Goal: Transaction & Acquisition: Obtain resource

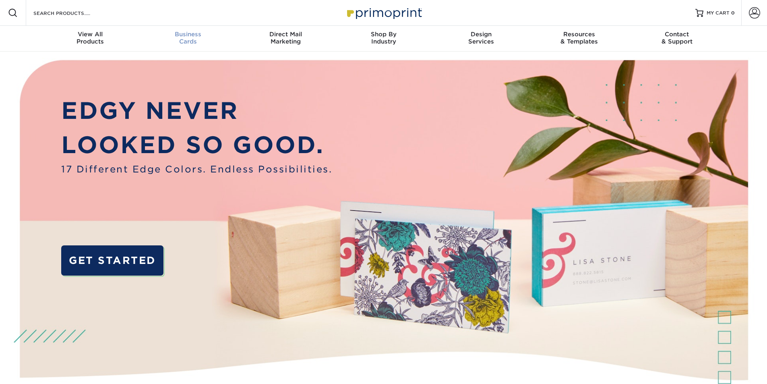
click at [182, 41] on div "Business Cards" at bounding box center [188, 38] width 98 height 14
click at [200, 39] on div "Business Cards" at bounding box center [188, 38] width 98 height 14
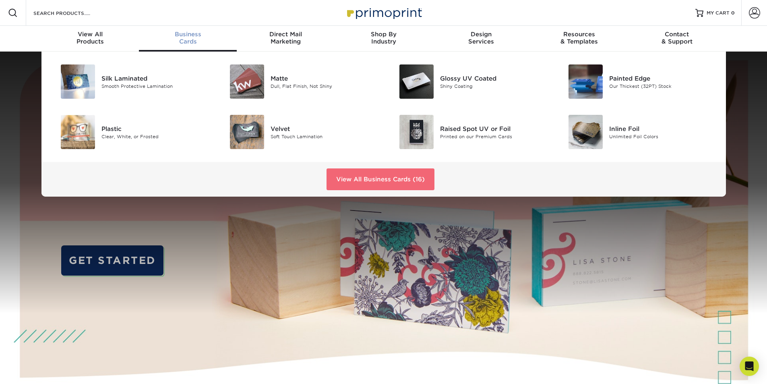
click at [382, 181] on link "View All Business Cards (16)" at bounding box center [380, 179] width 108 height 22
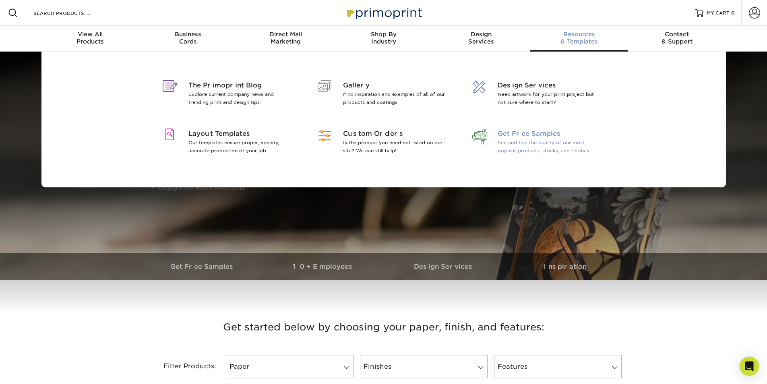
click at [525, 156] on div "Get Free Samples See and feel the quality of our most popular products, stocks,…" at bounding box center [552, 143] width 110 height 29
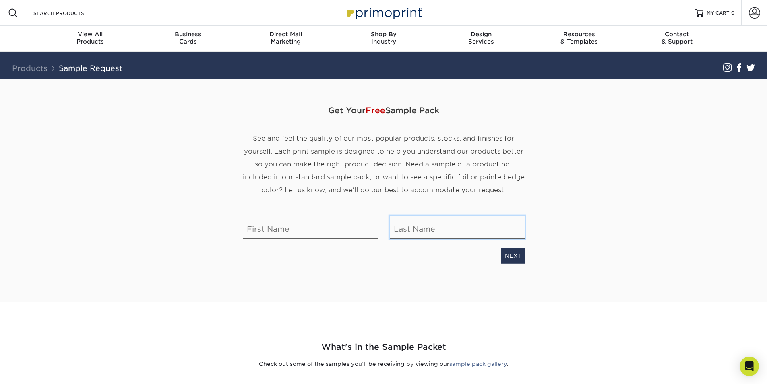
type input "[PERSON_NAME][EMAIL_ADDRESS][DOMAIN_NAME]"
click at [304, 236] on input "text" at bounding box center [310, 227] width 135 height 23
type input "XENA"
click at [488, 240] on div "Get Your Free Sample Pack See and feel the quality of our most popular products…" at bounding box center [384, 180] width 294 height 165
click at [491, 231] on input "[PERSON_NAME][EMAIL_ADDRESS][DOMAIN_NAME]" at bounding box center [457, 227] width 135 height 23
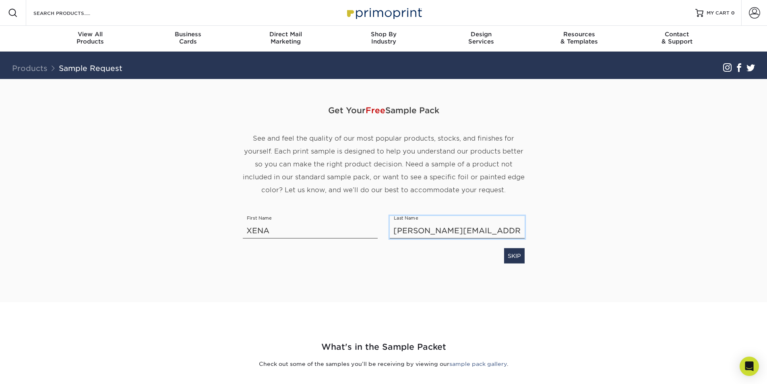
drag, startPoint x: 451, startPoint y: 231, endPoint x: 77, endPoint y: 227, distance: 373.9
click at [77, 227] on section "Get Your Free Sample Pack See and feel the quality of our most popular products…" at bounding box center [383, 190] width 767 height 223
type input "Jolly"
click at [522, 256] on link "SKIP" at bounding box center [514, 255] width 21 height 15
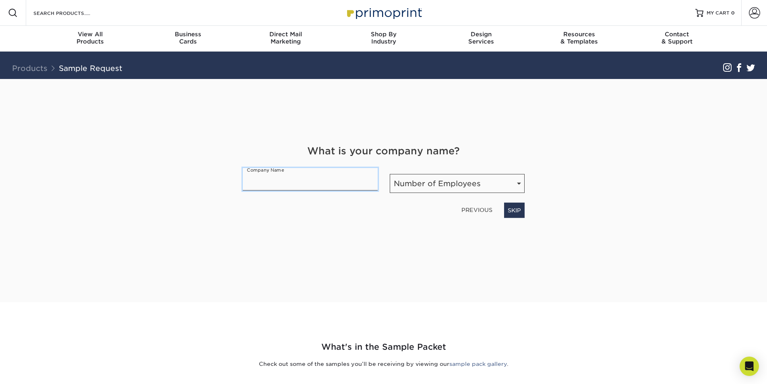
click at [269, 184] on input "text" at bounding box center [310, 179] width 135 height 23
type input "COPYWORKS"
click at [496, 187] on select "Number of Employees Self-employed 1-10 employees 11-50 employees 51-200 employe…" at bounding box center [457, 183] width 135 height 19
select select "1-10"
click at [390, 174] on select "Number of Employees Self-employed 1-10 employees 11-50 employees 51-200 employe…" at bounding box center [457, 183] width 135 height 19
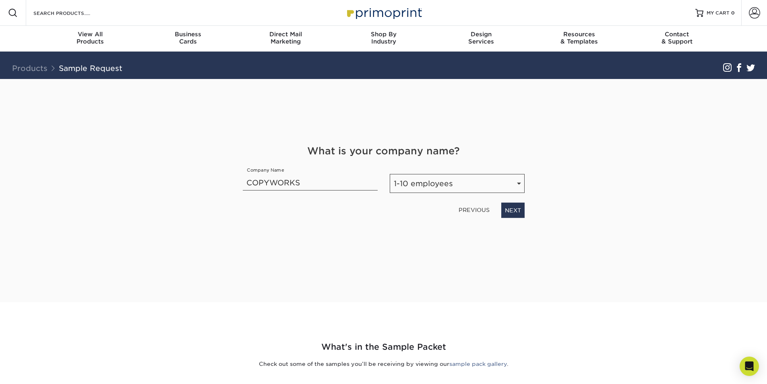
click at [423, 228] on div "Get Your Free Sample Pack See and feel the quality of our most popular products…" at bounding box center [384, 181] width 282 height 204
click at [508, 212] on link "NEXT" at bounding box center [512, 209] width 23 height 15
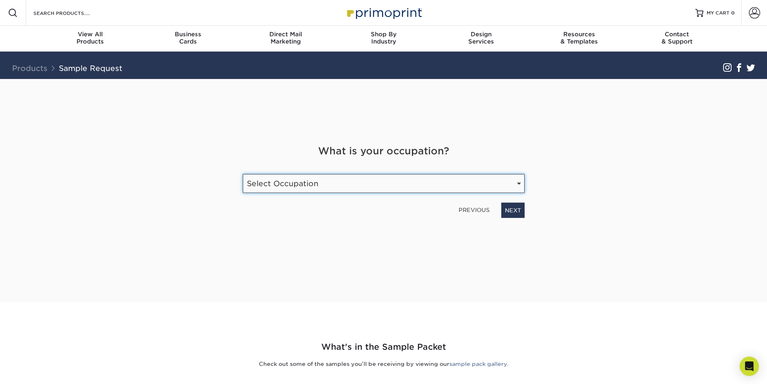
click at [384, 186] on select "Select Occupation Agency Automotive Blogger Cleaning Services Construction Educ…" at bounding box center [384, 183] width 282 height 19
select select "Print"
click at [243, 174] on select "Select Occupation Agency Automotive Blogger Cleaning Services Construction Educ…" at bounding box center [384, 183] width 282 height 19
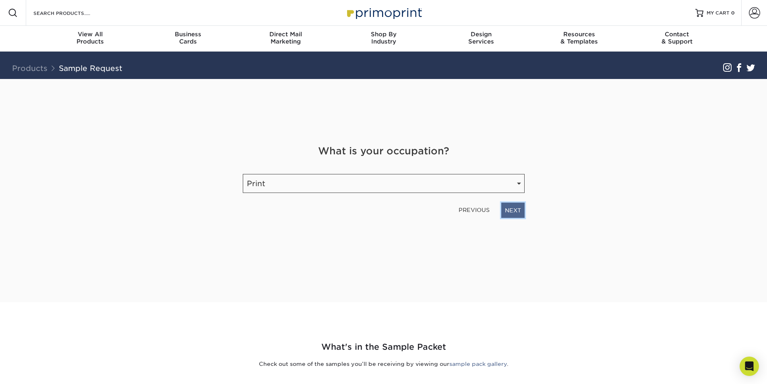
click at [515, 213] on link "NEXT" at bounding box center [512, 209] width 23 height 15
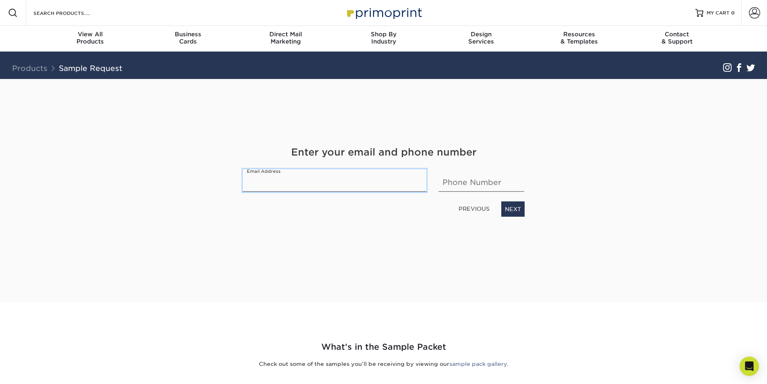
click at [355, 188] on input "email" at bounding box center [335, 180] width 184 height 23
type input "xjolly@copyworks.com"
type input "5152913159"
click at [510, 207] on link "NEXT" at bounding box center [512, 208] width 23 height 15
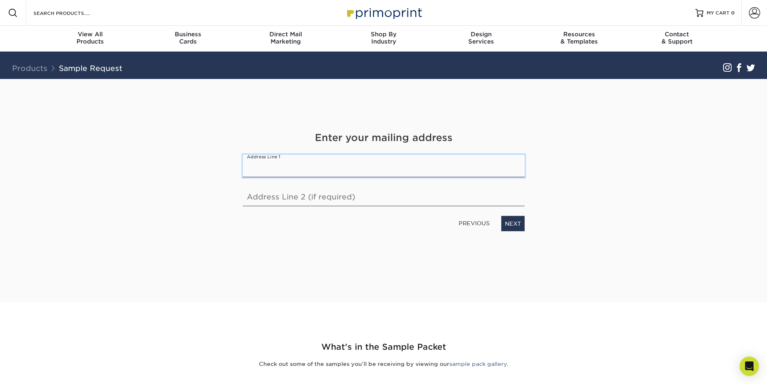
click at [311, 168] on input "text" at bounding box center [384, 166] width 282 height 23
type input "[STREET_ADDRESS][PERSON_NAME]"
click at [506, 223] on link "NEXT" at bounding box center [512, 223] width 23 height 15
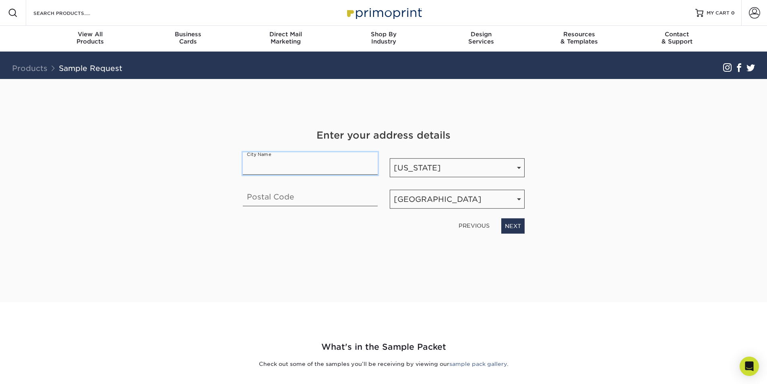
click at [275, 165] on input "text" at bounding box center [310, 163] width 135 height 23
type input "[PERSON_NAME]"
type input "50014"
click at [510, 220] on link "NEXT" at bounding box center [512, 225] width 23 height 15
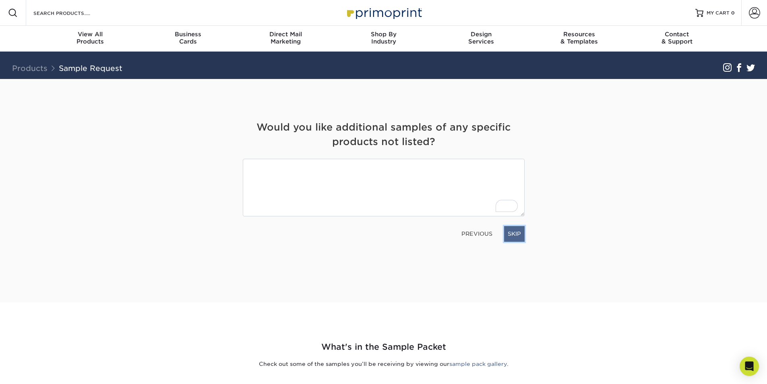
click at [507, 232] on link "SKIP" at bounding box center [514, 233] width 21 height 15
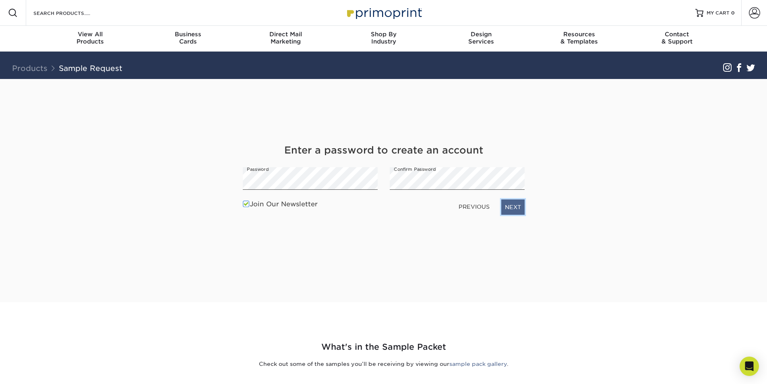
click at [513, 204] on link "NEXT" at bounding box center [512, 206] width 23 height 15
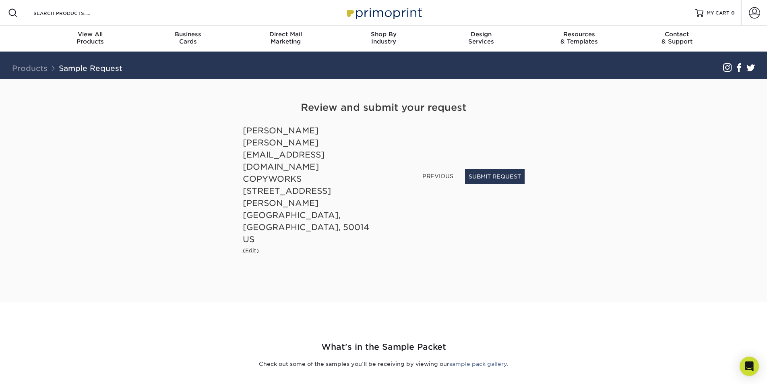
click at [250, 247] on small "(Edit)" at bounding box center [251, 250] width 16 height 6
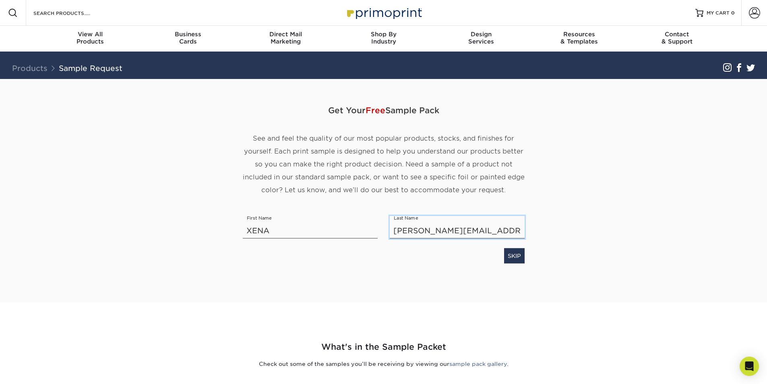
click at [415, 227] on input "ames@copyworks.com" at bounding box center [457, 227] width 135 height 23
drag, startPoint x: 507, startPoint y: 237, endPoint x: 269, endPoint y: 230, distance: 237.6
click at [270, 230] on div "Get Your Free Sample Pack See and feel the quality of our most popular products…" at bounding box center [384, 180] width 294 height 165
type input "Jolly"
click at [520, 275] on div "Get Your Free Sample Pack See and feel the quality of our most popular products…" at bounding box center [384, 181] width 282 height 204
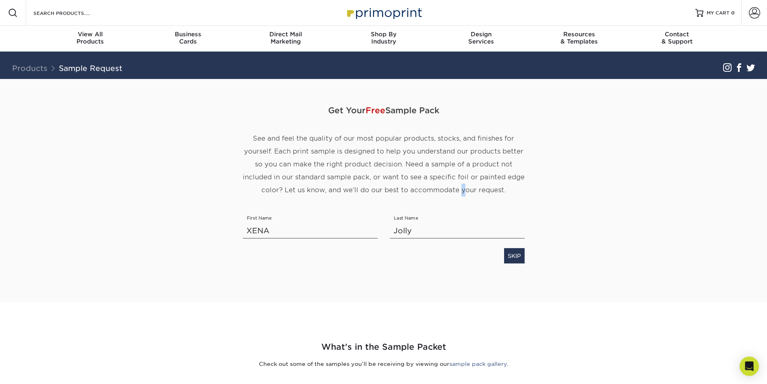
click at [462, 281] on div "Get Your Free Sample Pack See and feel the quality of our most popular products…" at bounding box center [384, 181] width 282 height 204
click at [444, 234] on input "Jolly" at bounding box center [457, 227] width 135 height 23
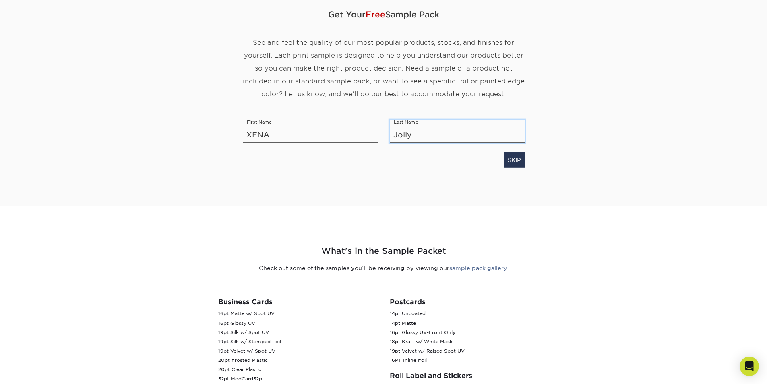
scroll to position [95, 0]
click at [316, 134] on input "XENA" at bounding box center [310, 131] width 135 height 23
drag, startPoint x: 316, startPoint y: 134, endPoint x: 171, endPoint y: 134, distance: 144.1
click at [171, 134] on div "Get Your Free Sample Pack See and feel the quality of our most popular products…" at bounding box center [383, 94] width 471 height 223
type input "Xena"
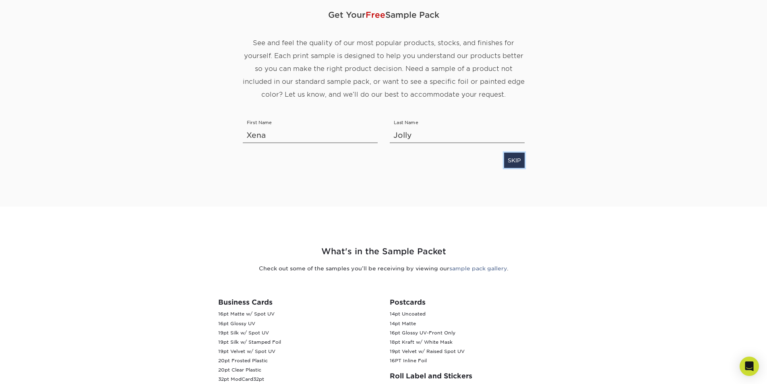
scroll to position [0, 0]
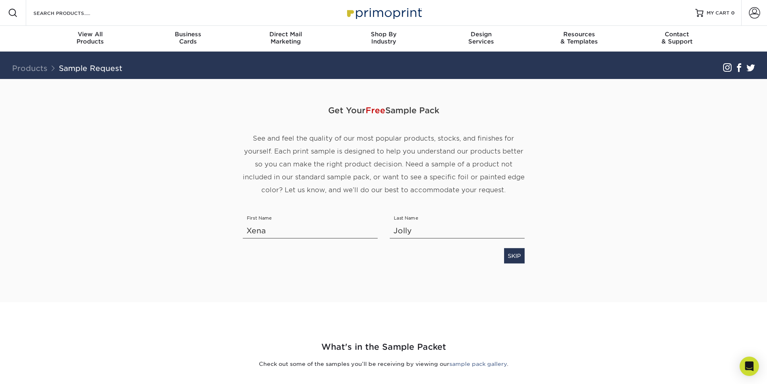
click at [421, 266] on div "Get Your Free Sample Pack See and feel the quality of our most popular products…" at bounding box center [384, 181] width 282 height 204
click at [464, 254] on div "SKIP" at bounding box center [384, 254] width 294 height 19
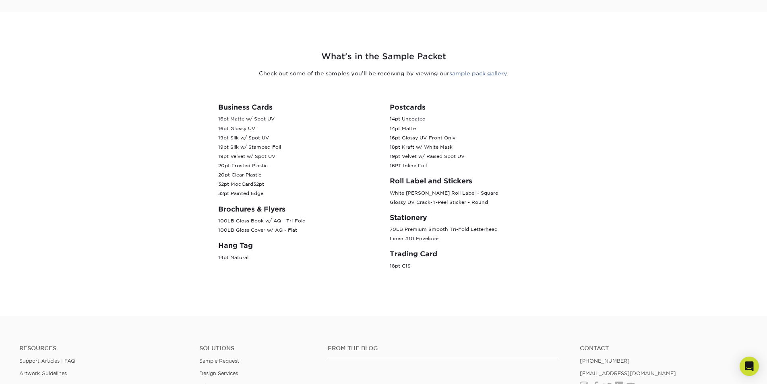
scroll to position [136, 0]
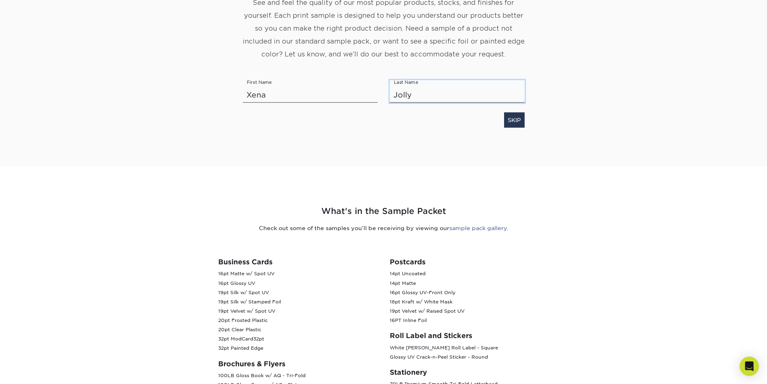
click at [434, 102] on input "Jolly" at bounding box center [457, 91] width 135 height 23
click at [466, 120] on div "SKIP" at bounding box center [384, 118] width 294 height 19
click at [477, 120] on div "SKIP" at bounding box center [384, 118] width 294 height 19
click at [512, 122] on link "SKIP" at bounding box center [514, 119] width 21 height 15
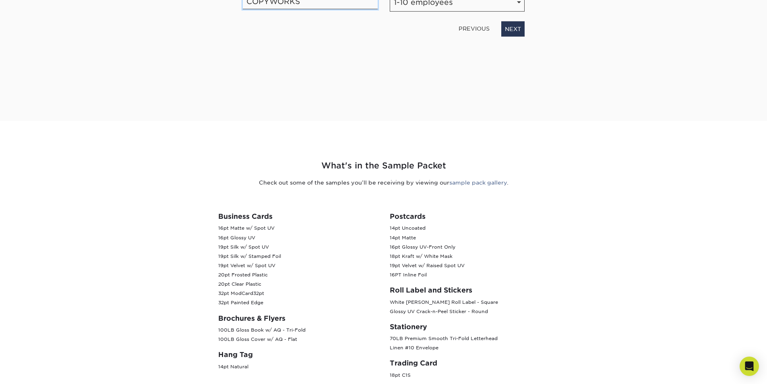
scroll to position [168, 0]
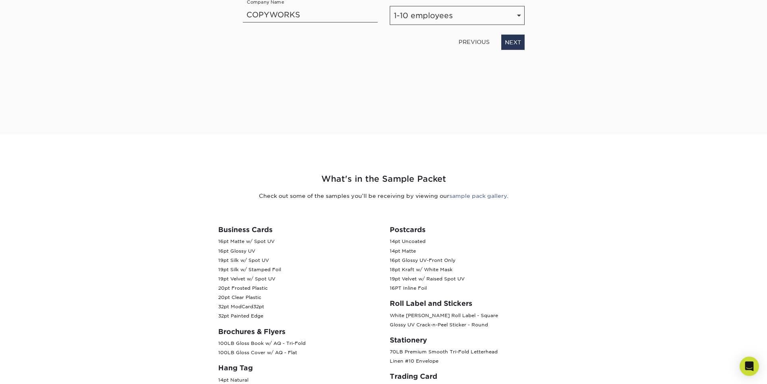
click at [530, 45] on div "PREVIOUS NEXT" at bounding box center [384, 40] width 294 height 19
click at [500, 46] on div "PREVIOUS NEXT" at bounding box center [384, 40] width 294 height 19
click at [519, 46] on link "NEXT" at bounding box center [512, 42] width 23 height 15
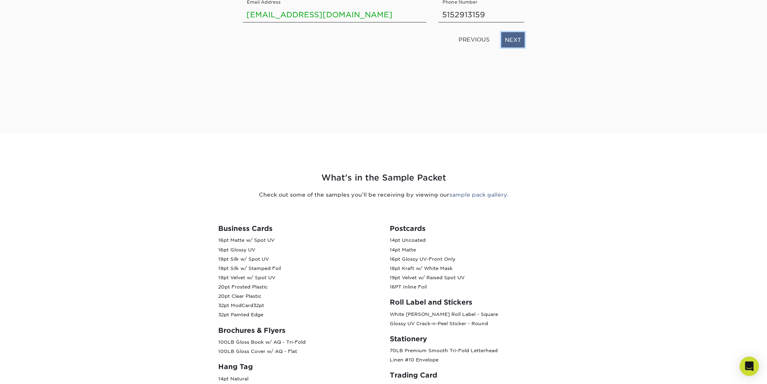
click at [520, 41] on link "NEXT" at bounding box center [512, 39] width 23 height 15
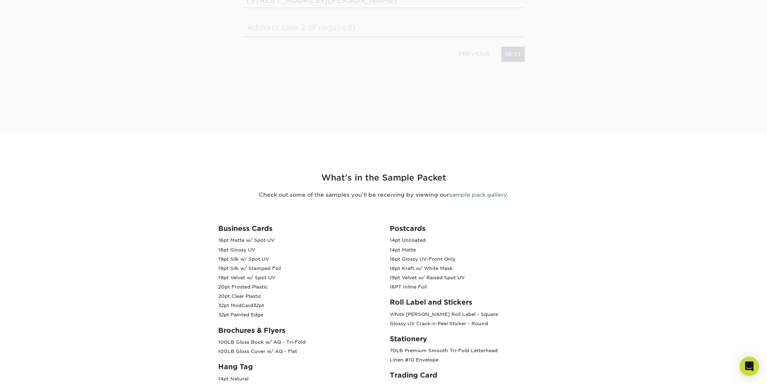
scroll to position [155, 0]
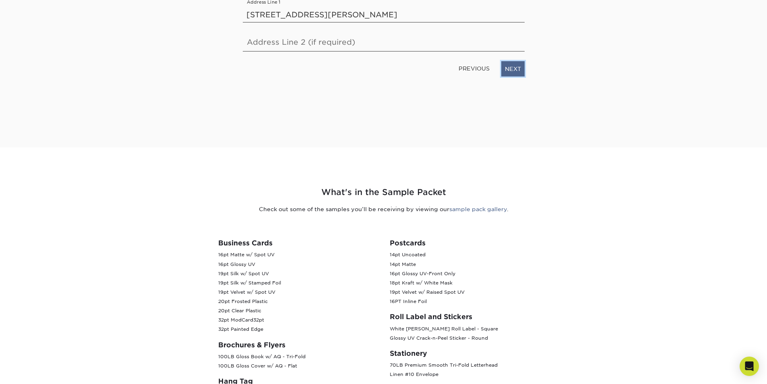
click at [520, 61] on link "NEXT" at bounding box center [512, 68] width 23 height 15
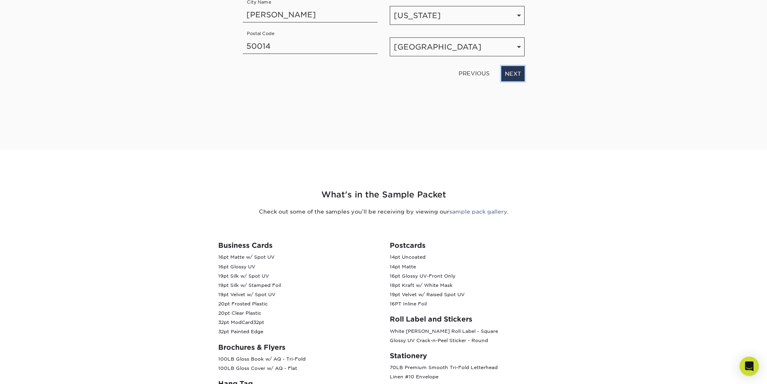
click at [510, 81] on div "Get Your Free Sample Pack See and feel the quality of our most popular products…" at bounding box center [384, 29] width 282 height 204
click at [516, 71] on link "NEXT" at bounding box center [512, 73] width 23 height 15
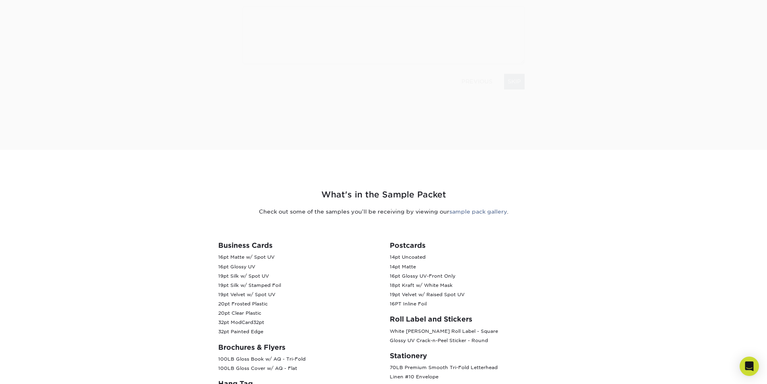
scroll to position [144, 0]
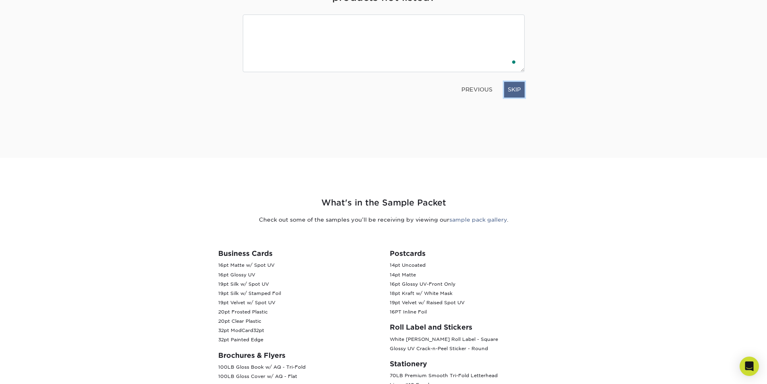
click at [519, 87] on link "SKIP" at bounding box center [514, 89] width 21 height 15
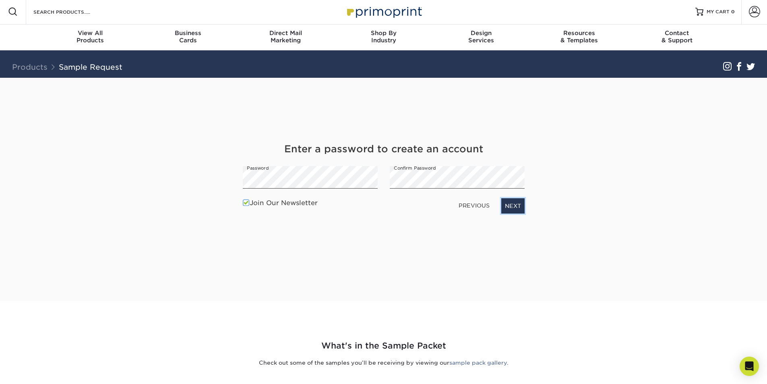
scroll to position [0, 0]
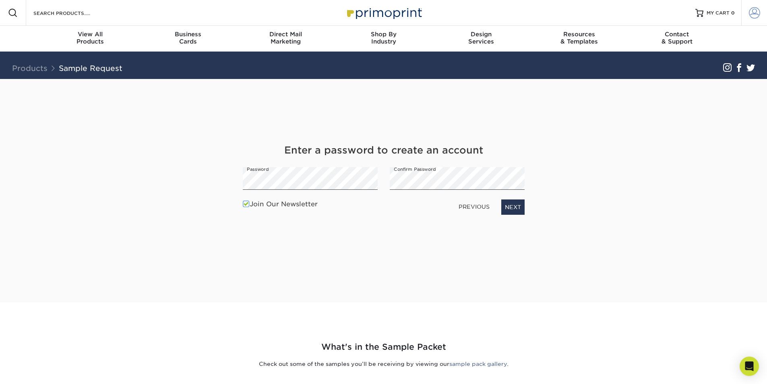
click at [755, 14] on span at bounding box center [754, 12] width 11 height 11
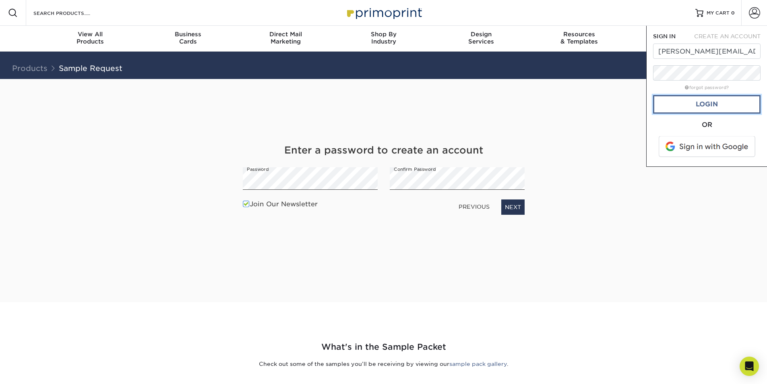
click at [715, 113] on link "Login" at bounding box center [706, 104] width 107 height 19
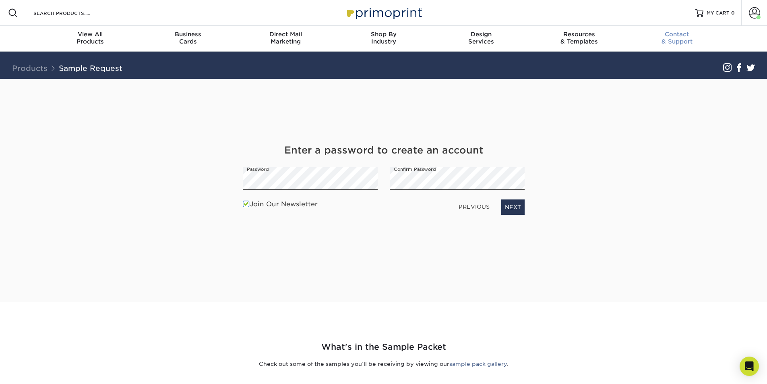
click at [683, 37] on span "Contact" at bounding box center [677, 34] width 98 height 7
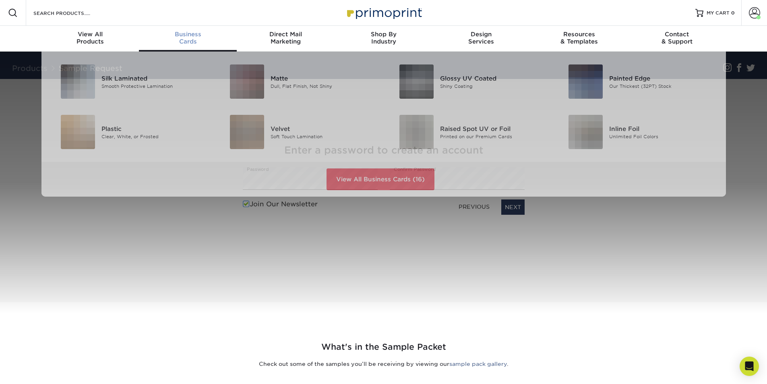
click at [185, 31] on span "Business" at bounding box center [188, 34] width 98 height 7
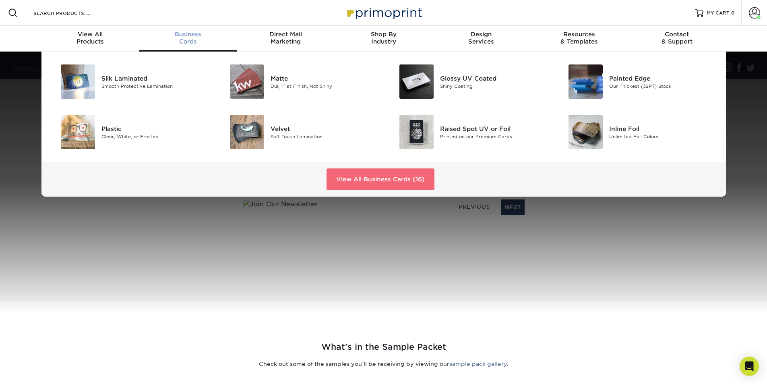
click at [371, 185] on link "View All Business Cards (16)" at bounding box center [380, 179] width 108 height 22
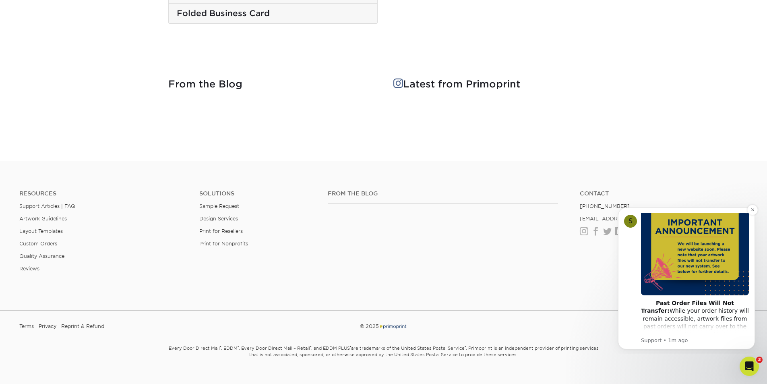
scroll to position [181, 0]
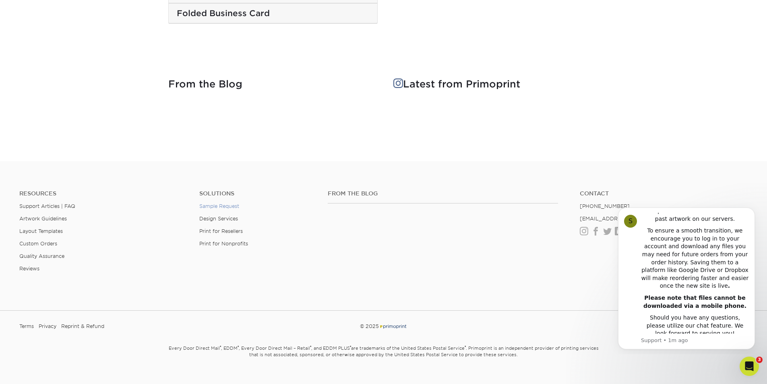
click at [204, 203] on link "Sample Request" at bounding box center [219, 206] width 40 height 6
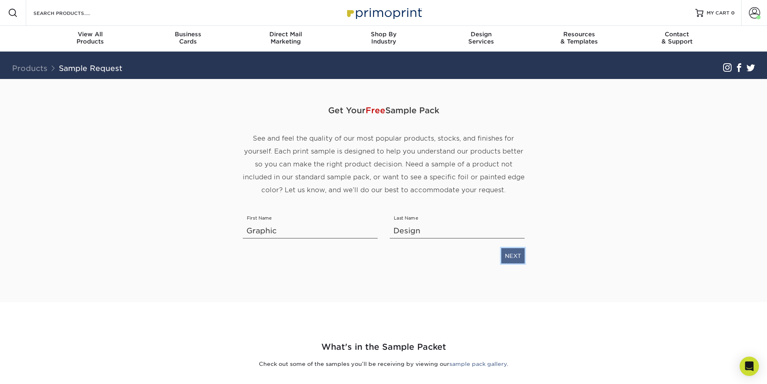
click at [510, 255] on link "NEXT" at bounding box center [512, 255] width 23 height 15
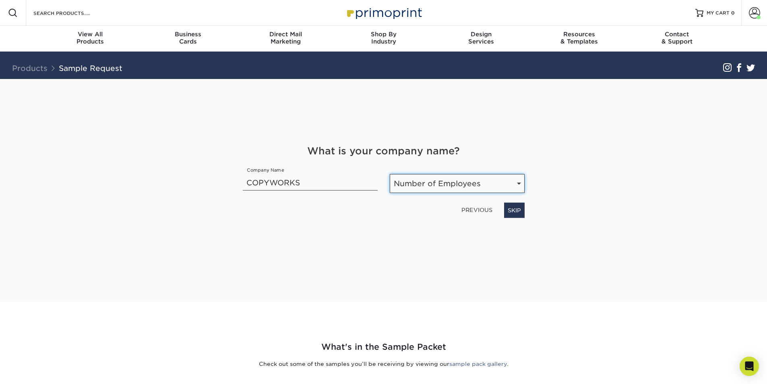
click at [512, 188] on select "Number of Employees Self-employed 1-10 employees 11-50 employees 51-200 employe…" at bounding box center [457, 183] width 135 height 19
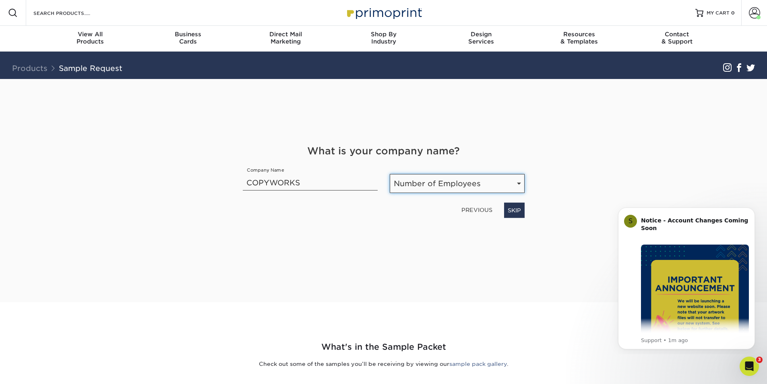
select select "1-10"
click at [390, 174] on select "Number of Employees Self-employed 1-10 employees 11-50 employees 51-200 employe…" at bounding box center [457, 183] width 135 height 19
click at [510, 211] on link "NEXT" at bounding box center [512, 209] width 23 height 15
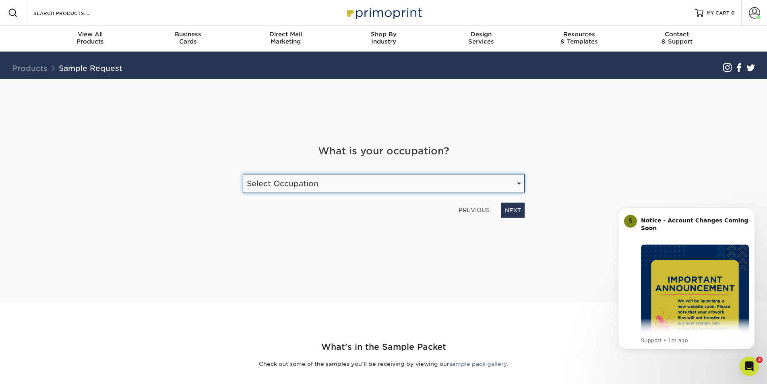
click at [486, 188] on select "Select Occupation Agency Automotive Blogger Cleaning Services Construction Educ…" at bounding box center [384, 183] width 282 height 19
select select "Print"
click at [243, 174] on select "Select Occupation Agency Automotive Blogger Cleaning Services Construction Educ…" at bounding box center [384, 183] width 282 height 19
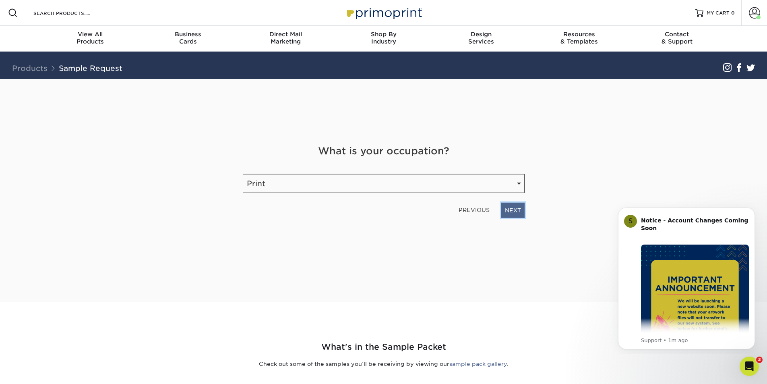
click at [521, 206] on link "NEXT" at bounding box center [512, 209] width 23 height 15
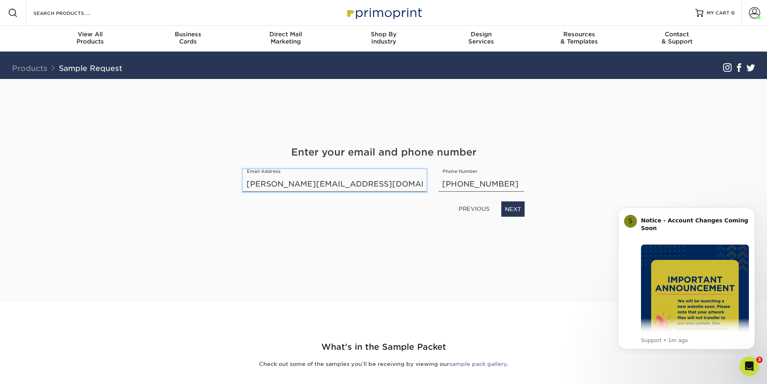
drag, startPoint x: 372, startPoint y: 180, endPoint x: 79, endPoint y: 172, distance: 293.1
click at [79, 172] on section "Get Your Free Sample Pack See and feel the quality of our most popular products…" at bounding box center [383, 190] width 767 height 223
type input "[EMAIL_ADDRESS][DOMAIN_NAME]"
type input "5152913159"
click at [508, 215] on link "NEXT" at bounding box center [512, 208] width 23 height 15
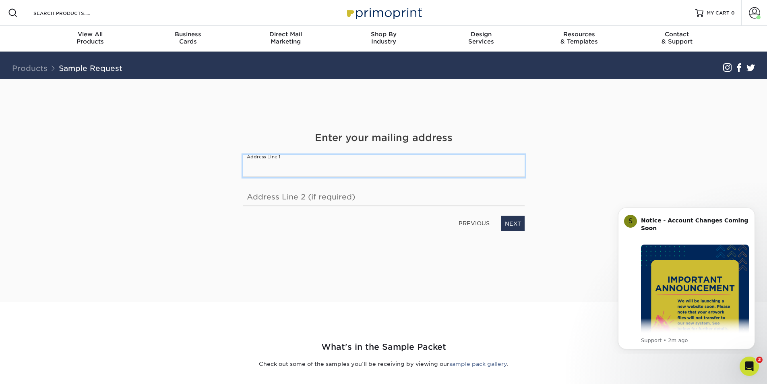
click at [475, 166] on input "text" at bounding box center [384, 166] width 282 height 23
type input "[STREET_ADDRESS][PERSON_NAME]"
click at [510, 227] on link "NEXT" at bounding box center [512, 223] width 23 height 15
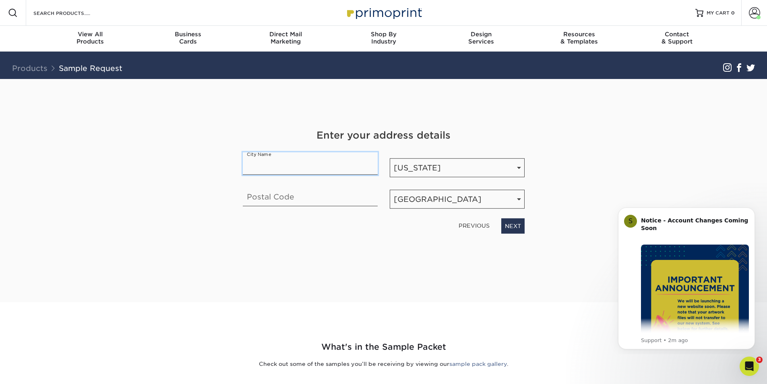
click at [314, 163] on input "text" at bounding box center [310, 163] width 135 height 23
type input "[PERSON_NAME]"
type input "50014"
click at [509, 225] on link "NEXT" at bounding box center [512, 225] width 23 height 15
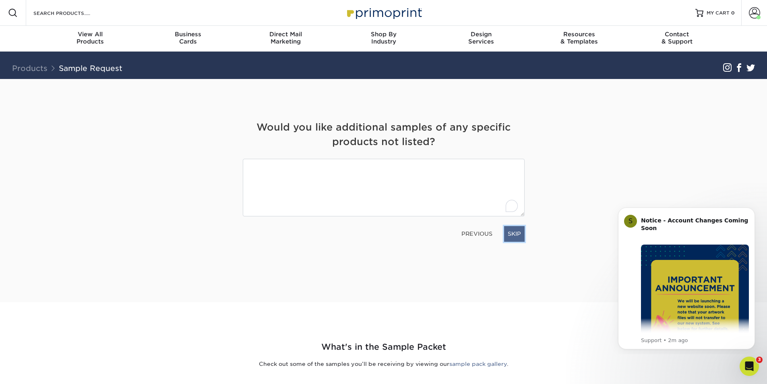
click at [514, 235] on link "SKIP" at bounding box center [514, 233] width 21 height 15
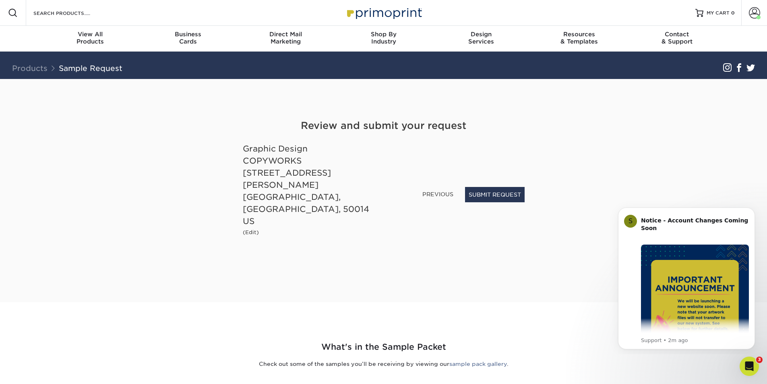
click at [247, 219] on div "Review and submit your request Graphic Design COPYWORKS [STREET_ADDRESS][PERSON…" at bounding box center [384, 180] width 294 height 125
click at [247, 229] on small "(Edit)" at bounding box center [251, 232] width 16 height 6
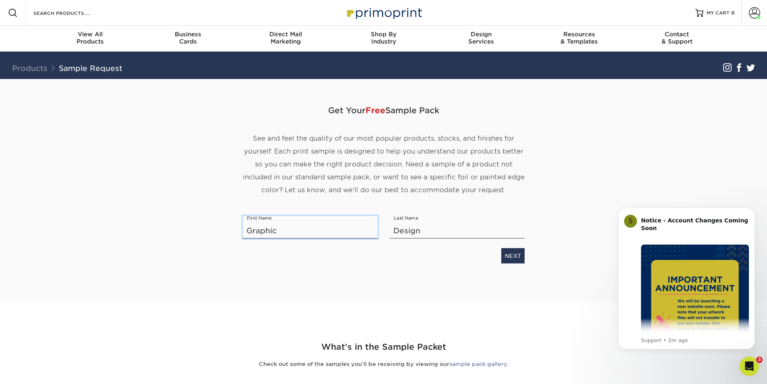
drag, startPoint x: 279, startPoint y: 227, endPoint x: 90, endPoint y: 194, distance: 191.7
click at [90, 194] on section "Get Your Free Sample Pack See and feel the quality of our most popular products…" at bounding box center [383, 190] width 767 height 223
type input "Xena"
type input "Jolly"
click at [517, 259] on link "NEXT" at bounding box center [512, 255] width 23 height 15
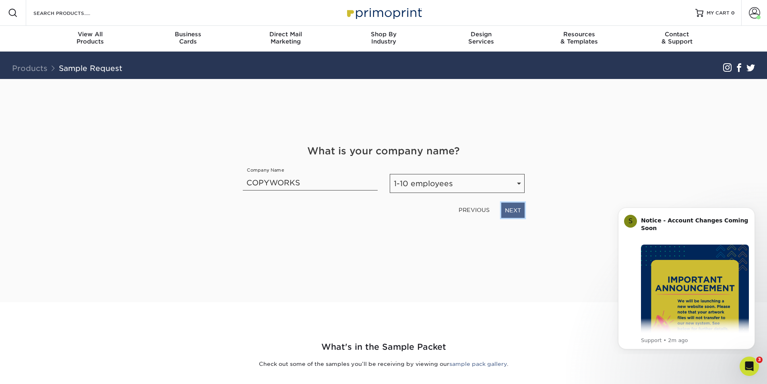
click at [518, 211] on link "NEXT" at bounding box center [512, 209] width 23 height 15
click at [516, 215] on link "NEXT" at bounding box center [512, 209] width 23 height 15
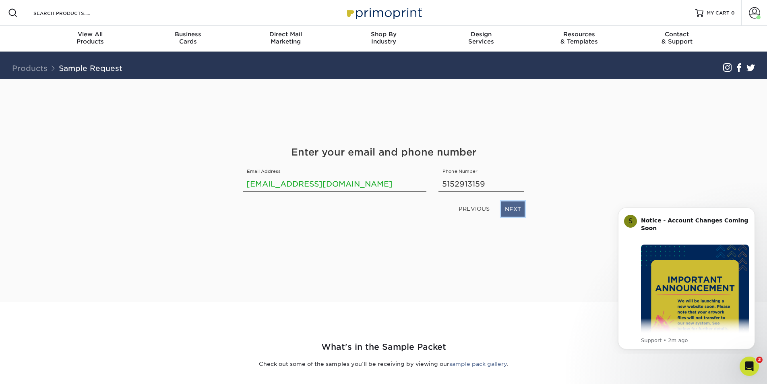
click at [518, 212] on link "NEXT" at bounding box center [512, 208] width 23 height 15
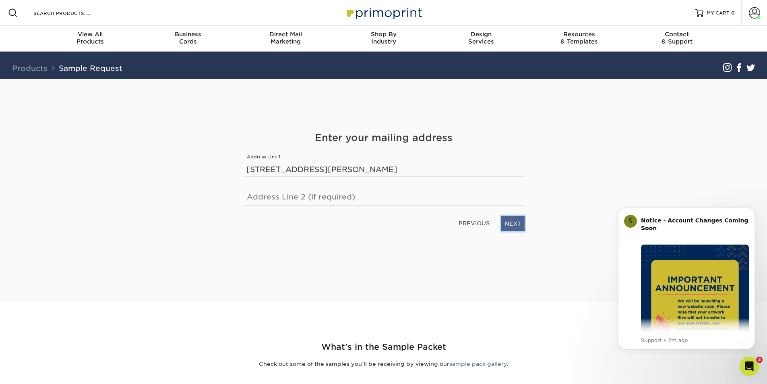
click at [518, 219] on link "NEXT" at bounding box center [512, 223] width 23 height 15
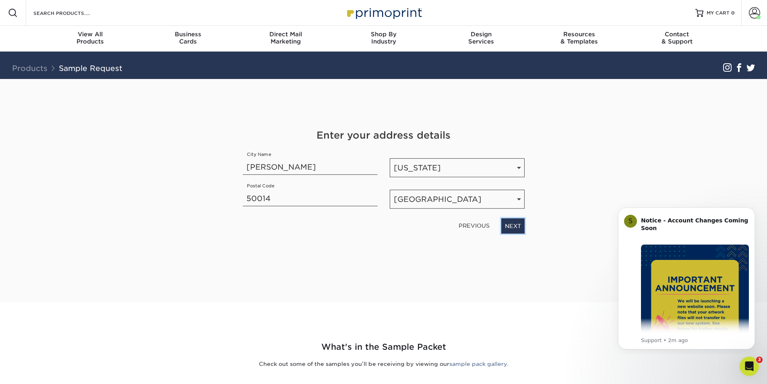
click at [518, 219] on link "NEXT" at bounding box center [512, 225] width 23 height 15
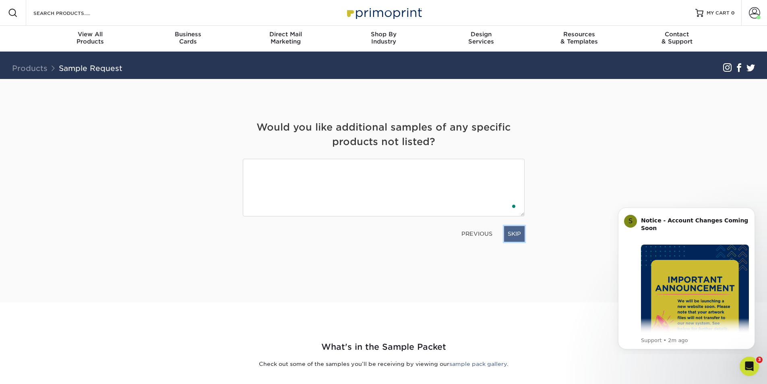
click at [518, 229] on link "SKIP" at bounding box center [514, 233] width 21 height 15
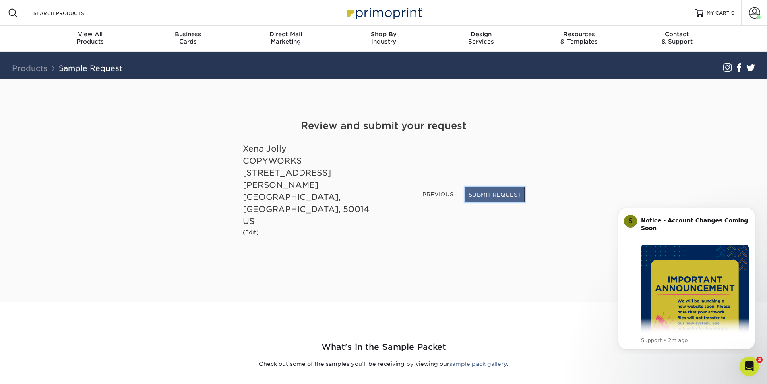
click at [488, 202] on button "SUBMIT REQUEST" at bounding box center [495, 194] width 60 height 15
